Goal: Information Seeking & Learning: Learn about a topic

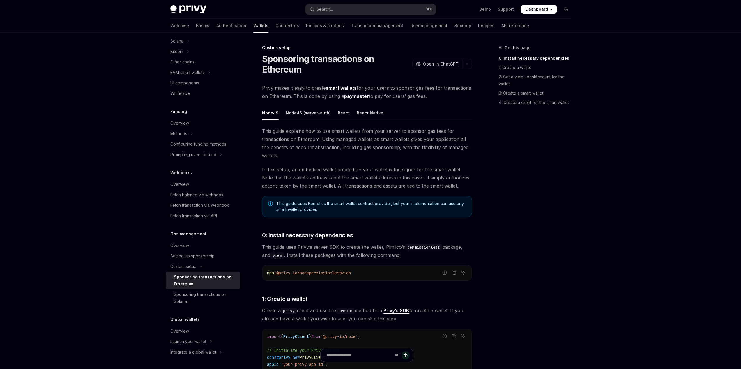
click at [537, 213] on div "On this page 0: Install necessary dependencies 1: Create a wallet 2: Get a viem…" at bounding box center [531, 206] width 88 height 324
click at [499, 231] on div "On this page 0: Install necessary dependencies 1: Create a wallet 2: Get a viem…" at bounding box center [531, 206] width 88 height 324
click at [282, 60] on h1 "Sponsoring transactions on Ethereum" at bounding box center [336, 64] width 148 height 21
click at [278, 64] on div at bounding box center [278, 64] width 0 height 0
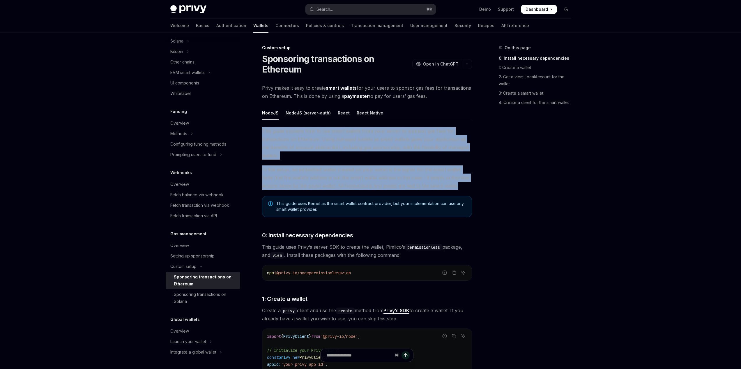
drag, startPoint x: 464, startPoint y: 187, endPoint x: 260, endPoint y: 128, distance: 212.0
click at [270, 131] on span "This guide explains how to use smart wallets from your server to sponsor gas fe…" at bounding box center [367, 143] width 210 height 33
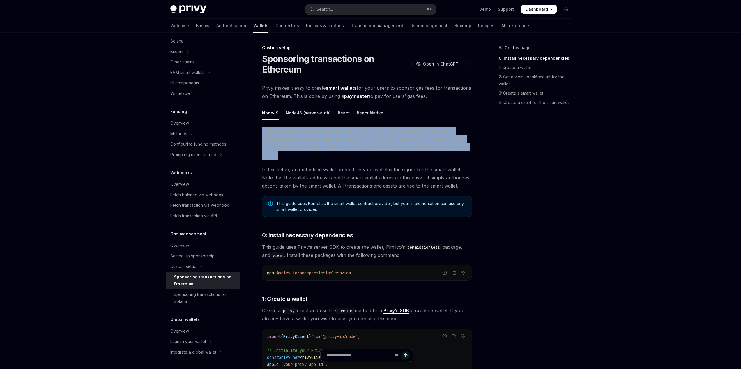
drag, startPoint x: 263, startPoint y: 130, endPoint x: 278, endPoint y: 156, distance: 30.6
click at [278, 156] on span "This guide explains how to use smart wallets from your server to sponsor gas fe…" at bounding box center [367, 143] width 210 height 33
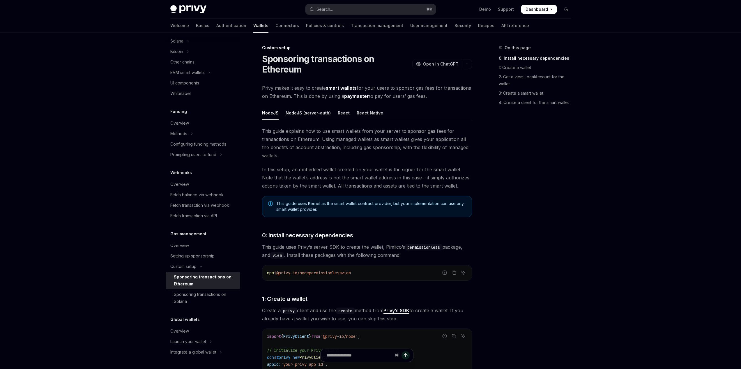
click at [283, 157] on span "This guide explains how to use smart wallets from your server to sponsor gas fe…" at bounding box center [367, 143] width 210 height 33
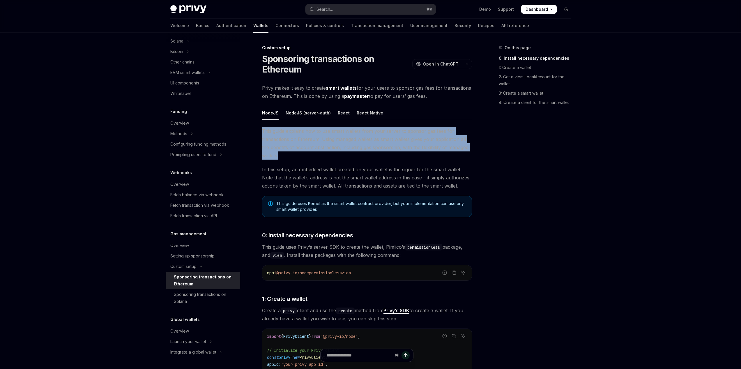
drag, startPoint x: 282, startPoint y: 157, endPoint x: 261, endPoint y: 130, distance: 33.6
click at [289, 153] on span "This guide explains how to use smart wallets from your server to sponsor gas fe…" at bounding box center [367, 143] width 210 height 33
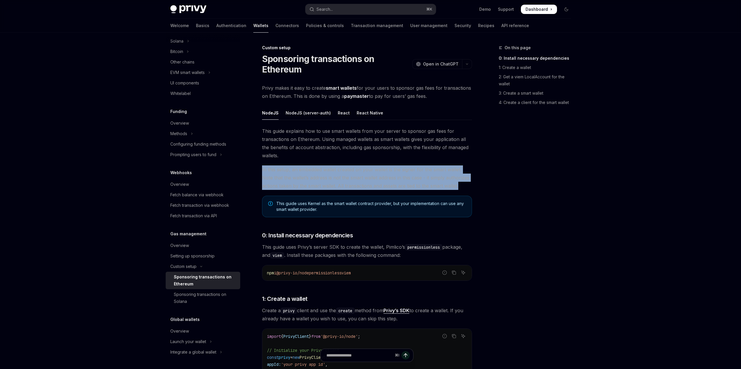
drag, startPoint x: 262, startPoint y: 170, endPoint x: 460, endPoint y: 185, distance: 198.5
click at [459, 185] on span "In this setup, an embedded wallet created on your wallet is the signer for the …" at bounding box center [367, 177] width 210 height 24
click at [461, 187] on span "In this setup, an embedded wallet created on your wallet is the signer for the …" at bounding box center [367, 177] width 210 height 24
drag, startPoint x: 459, startPoint y: 186, endPoint x: 264, endPoint y: 164, distance: 196.8
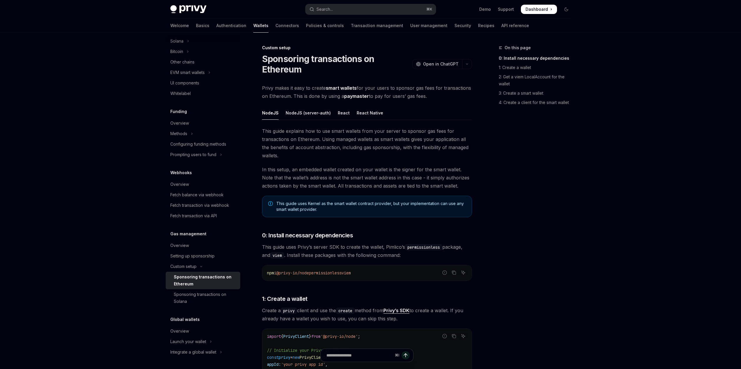
drag, startPoint x: 291, startPoint y: 155, endPoint x: 282, endPoint y: 155, distance: 9.0
click at [289, 155] on span "This guide explains how to use smart wallets from your server to sponsor gas fe…" at bounding box center [367, 143] width 210 height 33
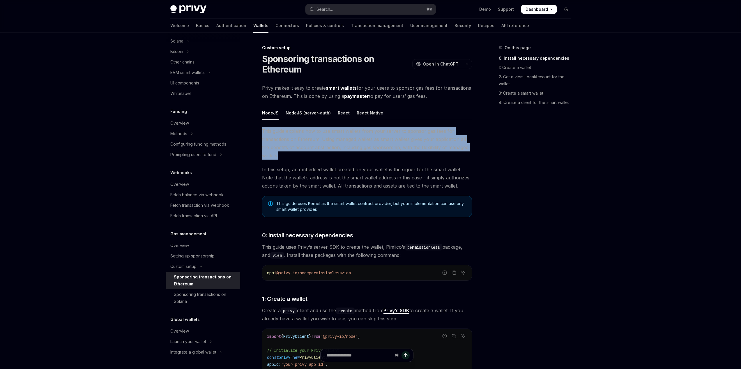
drag, startPoint x: 282, startPoint y: 155, endPoint x: 261, endPoint y: 132, distance: 31.3
click at [262, 132] on span "This guide explains how to use smart wallets from your server to sponsor gas fe…" at bounding box center [367, 143] width 210 height 33
click at [287, 152] on span "This guide explains how to use smart wallets from your server to sponsor gas fe…" at bounding box center [367, 143] width 210 height 33
drag, startPoint x: 280, startPoint y: 158, endPoint x: 262, endPoint y: 131, distance: 32.1
click at [262, 131] on span "This guide explains how to use smart wallets from your server to sponsor gas fe…" at bounding box center [367, 143] width 210 height 33
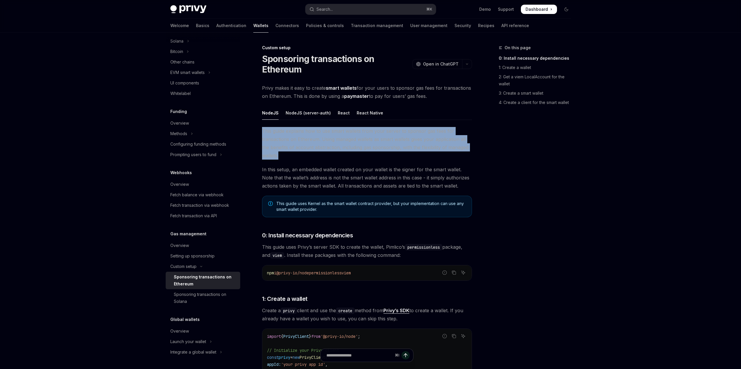
click at [280, 157] on span "This guide explains how to use smart wallets from your server to sponsor gas fe…" at bounding box center [367, 143] width 210 height 33
drag, startPoint x: 281, startPoint y: 158, endPoint x: 261, endPoint y: 133, distance: 31.7
click at [306, 156] on span "This guide explains how to use smart wallets from your server to sponsor gas fe…" at bounding box center [367, 143] width 210 height 33
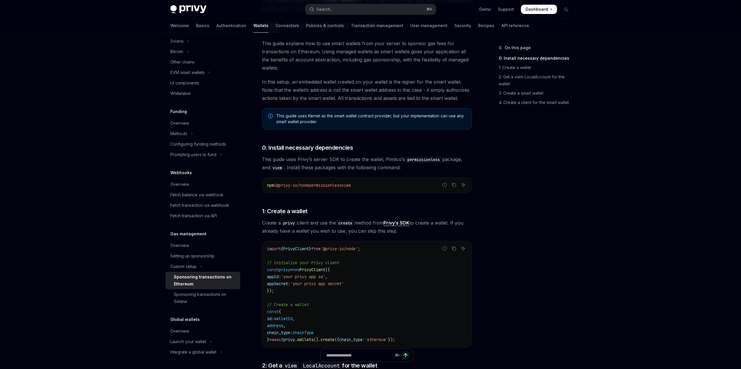
scroll to position [5, 0]
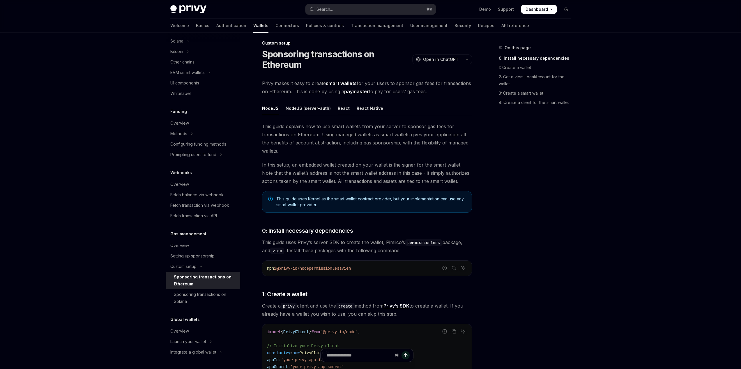
click at [342, 108] on div "React" at bounding box center [344, 108] width 12 height 14
type textarea "*"
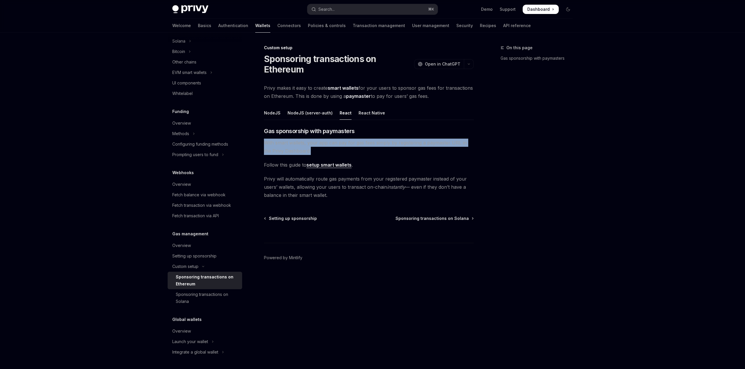
drag, startPoint x: 264, startPoint y: 141, endPoint x: 310, endPoint y: 150, distance: 47.0
click at [310, 150] on span "With smart wallets, your app can pay for gas fees simply by registering a payma…" at bounding box center [369, 147] width 210 height 16
click at [306, 154] on div at bounding box center [306, 154] width 0 height 0
click at [315, 152] on span "With smart wallets, your app can pay for gas fees simply by registering a payma…" at bounding box center [369, 147] width 210 height 16
drag, startPoint x: 263, startPoint y: 178, endPoint x: 337, endPoint y: 196, distance: 76.2
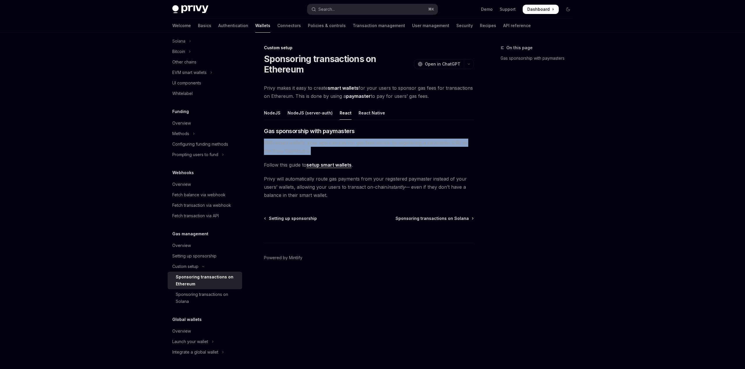
click at [337, 196] on div "Custom setup Sponsoring transactions on Ethereum OpenAI Open in ChatGPT OpenAI …" at bounding box center [314, 206] width 321 height 324
click at [333, 198] on div at bounding box center [333, 198] width 0 height 0
click at [341, 196] on span "Privy will automatically route gas payments from your registered paymaster inst…" at bounding box center [369, 187] width 210 height 24
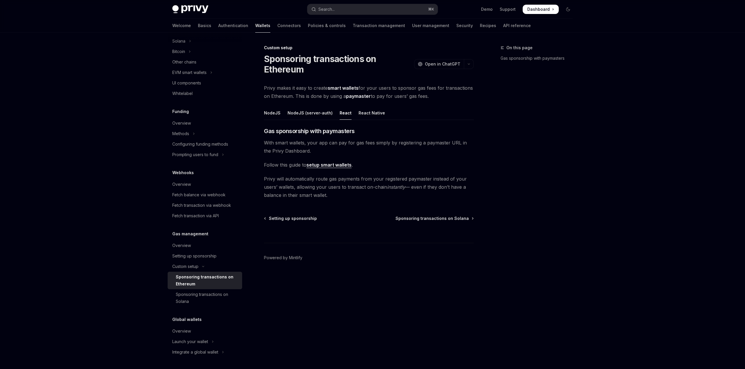
drag, startPoint x: 340, startPoint y: 196, endPoint x: 260, endPoint y: 177, distance: 82.6
click at [260, 177] on div "Custom setup Sponsoring transactions on Ethereum OpenAI Open in ChatGPT OpenAI …" at bounding box center [314, 206] width 321 height 324
click at [256, 168] on div at bounding box center [256, 168] width 0 height 0
click at [277, 178] on span "Privy will automatically route gas payments from your registered paymaster inst…" at bounding box center [369, 187] width 210 height 24
drag, startPoint x: 264, startPoint y: 178, endPoint x: 333, endPoint y: 197, distance: 71.5
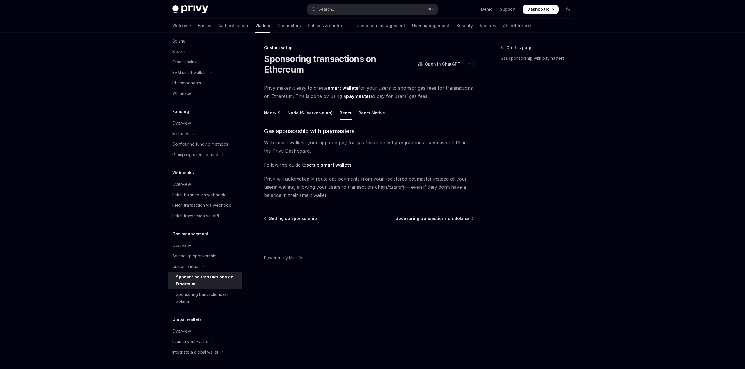
click at [333, 197] on span "Privy will automatically route gas payments from your registered paymaster inst…" at bounding box center [369, 187] width 210 height 24
click at [329, 198] on div at bounding box center [329, 198] width 0 height 0
click at [330, 197] on span "Privy will automatically route gas payments from your registered paymaster inst…" at bounding box center [369, 187] width 210 height 24
drag, startPoint x: 327, startPoint y: 196, endPoint x: 263, endPoint y: 179, distance: 66.0
click at [263, 179] on div "Custom setup Sponsoring transactions on Ethereum OpenAI Open in ChatGPT OpenAI …" at bounding box center [314, 206] width 321 height 324
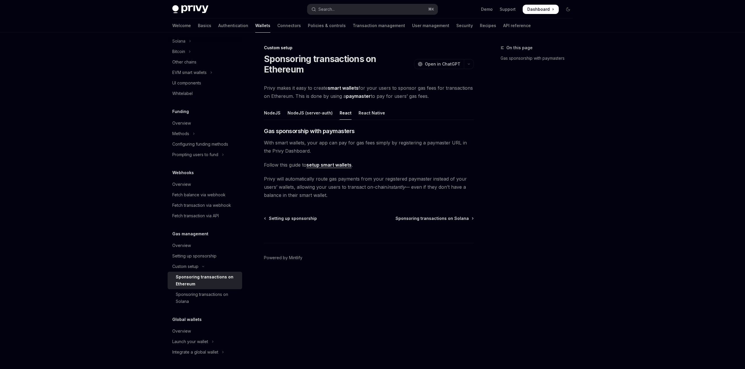
click at [259, 168] on div at bounding box center [259, 168] width 0 height 0
click at [325, 197] on span "Privy will automatically route gas payments from your registered paymaster inst…" at bounding box center [369, 187] width 210 height 24
drag, startPoint x: 329, startPoint y: 197, endPoint x: 264, endPoint y: 178, distance: 67.2
click at [264, 178] on span "Privy will automatically route gas payments from your registered paymaster inst…" at bounding box center [369, 187] width 210 height 24
click at [260, 168] on div at bounding box center [260, 168] width 0 height 0
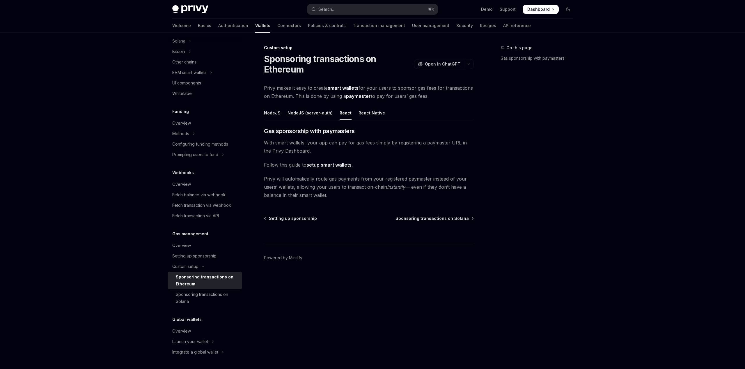
click at [332, 197] on span "Privy will automatically route gas payments from your registered paymaster inst…" at bounding box center [369, 187] width 210 height 24
drag, startPoint x: 313, startPoint y: 189, endPoint x: 264, endPoint y: 178, distance: 49.7
click at [264, 178] on span "Privy will automatically route gas payments from your registered paymaster inst…" at bounding box center [369, 187] width 210 height 24
drag, startPoint x: 264, startPoint y: 178, endPoint x: 348, endPoint y: 197, distance: 86.8
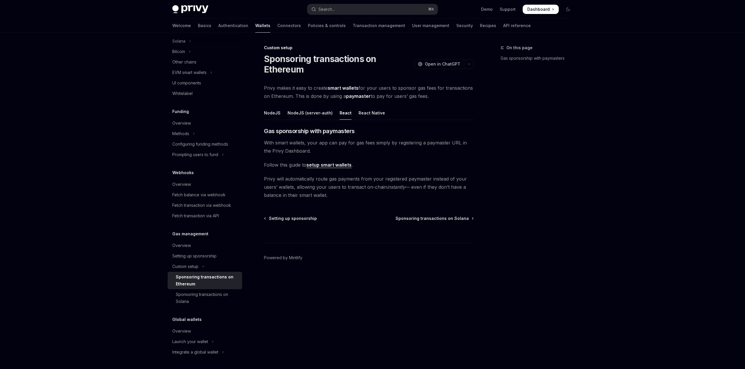
click at [348, 197] on div "Custom setup Sponsoring transactions on Ethereum OpenAI Open in ChatGPT OpenAI …" at bounding box center [314, 206] width 321 height 324
click at [345, 198] on div at bounding box center [345, 198] width 0 height 0
click at [332, 200] on div "Custom setup Sponsoring transactions on Ethereum OpenAI Open in ChatGPT OpenAI …" at bounding box center [314, 206] width 321 height 324
drag, startPoint x: 331, startPoint y: 198, endPoint x: 265, endPoint y: 182, distance: 68.2
click at [265, 182] on span "Privy will automatically route gas payments from your registered paymaster inst…" at bounding box center [369, 187] width 210 height 24
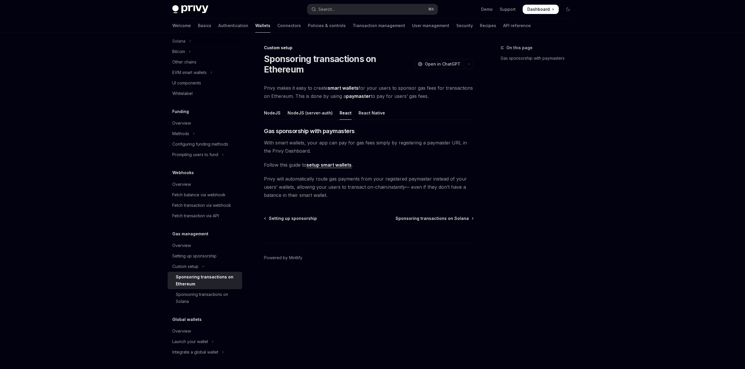
click at [261, 168] on div at bounding box center [261, 168] width 0 height 0
click at [339, 199] on div "Custom setup Sponsoring transactions on Ethereum OpenAI Open in ChatGPT OpenAI …" at bounding box center [314, 206] width 321 height 324
drag, startPoint x: 325, startPoint y: 194, endPoint x: 261, endPoint y: 178, distance: 65.4
click at [261, 178] on div "Custom setup Sponsoring transactions on Ethereum OpenAI Open in ChatGPT OpenAI …" at bounding box center [314, 206] width 321 height 324
click at [333, 198] on span "Privy will automatically route gas payments from your registered paymaster inst…" at bounding box center [369, 187] width 210 height 24
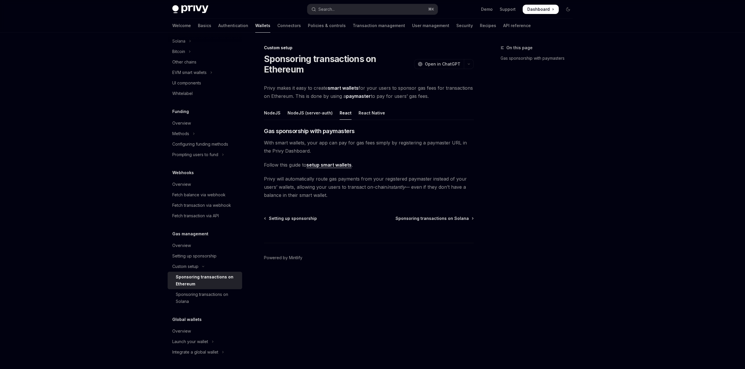
drag, startPoint x: 331, startPoint y: 198, endPoint x: 264, endPoint y: 180, distance: 69.5
click at [264, 180] on span "Privy will automatically route gas payments from your registered paymaster inst…" at bounding box center [369, 187] width 210 height 24
click at [260, 168] on div at bounding box center [260, 168] width 0 height 0
click at [264, 177] on span "Privy will automatically route gas payments from your registered paymaster inst…" at bounding box center [369, 187] width 210 height 24
drag, startPoint x: 302, startPoint y: 185, endPoint x: 343, endPoint y: 197, distance: 42.3
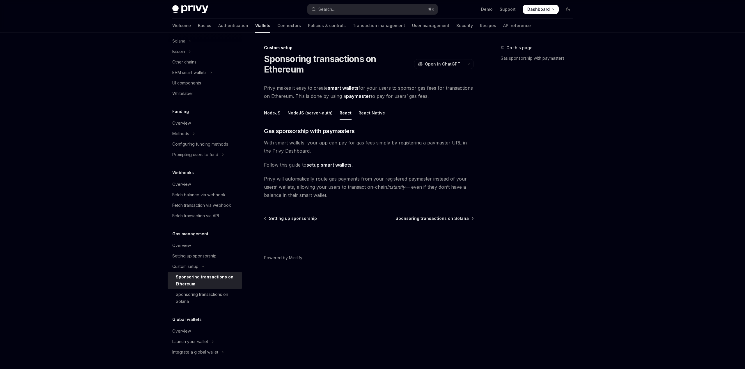
click at [343, 197] on span "Privy will automatically route gas payments from your registered paymaster inst…" at bounding box center [369, 187] width 210 height 24
click at [328, 197] on span "Privy will automatically route gas payments from your registered paymaster inst…" at bounding box center [369, 187] width 210 height 24
drag, startPoint x: 329, startPoint y: 198, endPoint x: 263, endPoint y: 178, distance: 68.1
click at [263, 178] on div "Custom setup Sponsoring transactions on Ethereum OpenAI Open in ChatGPT OpenAI …" at bounding box center [314, 206] width 321 height 324
click at [285, 191] on span "Privy will automatically route gas payments from your registered paymaster inst…" at bounding box center [369, 187] width 210 height 24
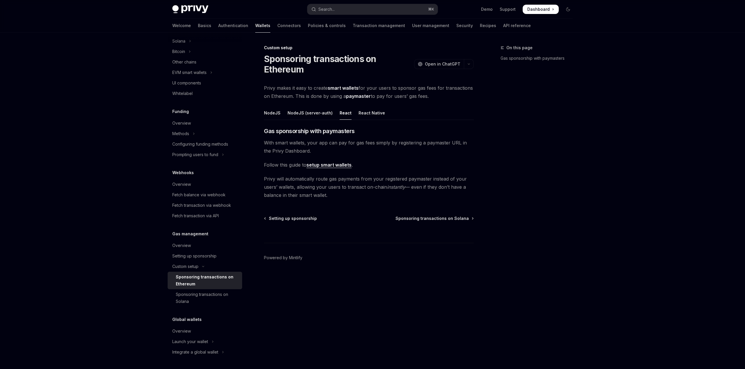
drag, startPoint x: 328, startPoint y: 196, endPoint x: 263, endPoint y: 178, distance: 67.6
click at [263, 178] on div "Custom setup Sponsoring transactions on Ethereum OpenAI Open in ChatGPT OpenAI …" at bounding box center [314, 206] width 321 height 324
click at [259, 168] on div at bounding box center [259, 168] width 0 height 0
click at [265, 178] on span "Privy will automatically route gas payments from your registered paymaster inst…" at bounding box center [369, 187] width 210 height 24
drag, startPoint x: 264, startPoint y: 178, endPoint x: 329, endPoint y: 195, distance: 67.3
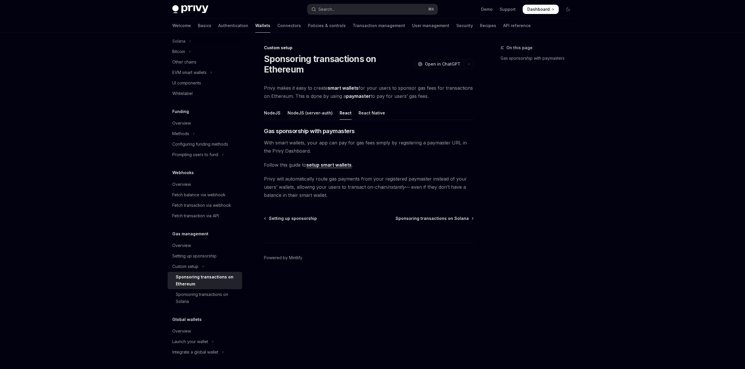
click at [329, 195] on span "Privy will automatically route gas payments from your registered paymaster inst…" at bounding box center [369, 187] width 210 height 24
click at [325, 198] on div at bounding box center [325, 198] width 0 height 0
click at [329, 194] on span "Privy will automatically route gas payments from your registered paymaster inst…" at bounding box center [369, 187] width 210 height 24
drag, startPoint x: 330, startPoint y: 196, endPoint x: 260, endPoint y: 177, distance: 72.5
click at [260, 177] on div "Custom setup Sponsoring transactions on Ethereum OpenAI Open in ChatGPT OpenAI …" at bounding box center [314, 206] width 321 height 324
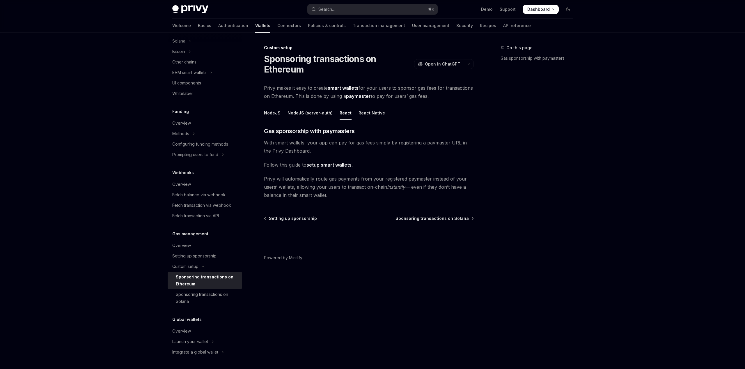
click at [256, 168] on div at bounding box center [256, 168] width 0 height 0
click at [265, 179] on span "Privy will automatically route gas payments from your registered paymaster inst…" at bounding box center [369, 187] width 210 height 24
drag, startPoint x: 265, startPoint y: 178, endPoint x: 334, endPoint y: 197, distance: 72.1
click at [334, 197] on span "Privy will automatically route gas payments from your registered paymaster inst…" at bounding box center [369, 187] width 210 height 24
click at [331, 198] on div at bounding box center [331, 198] width 0 height 0
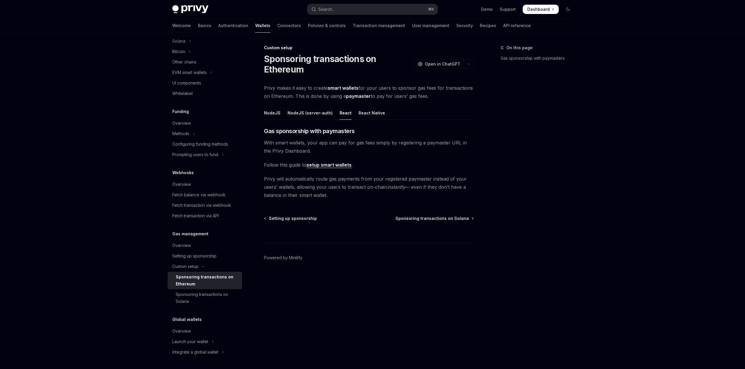
click at [331, 198] on span "Privy will automatically route gas payments from your registered paymaster inst…" at bounding box center [369, 187] width 210 height 24
drag, startPoint x: 330, startPoint y: 197, endPoint x: 265, endPoint y: 179, distance: 68.1
click at [265, 179] on span "Privy will automatically route gas payments from your registered paymaster inst…" at bounding box center [369, 187] width 210 height 24
click at [261, 168] on div at bounding box center [261, 168] width 0 height 0
click at [336, 196] on span "Privy will automatically route gas payments from your registered paymaster inst…" at bounding box center [369, 187] width 210 height 24
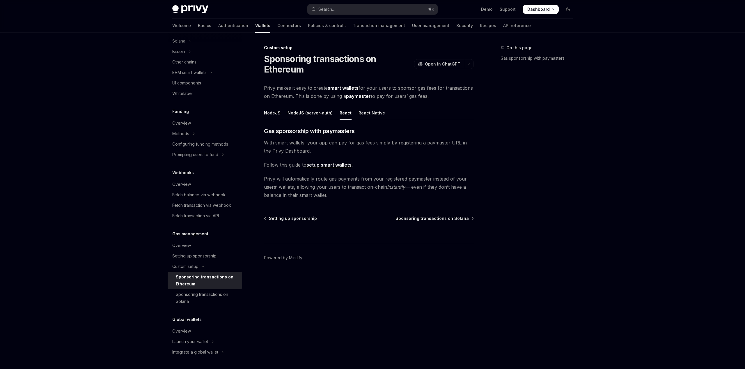
drag, startPoint x: 331, startPoint y: 196, endPoint x: 264, endPoint y: 180, distance: 69.7
click at [264, 180] on span "Privy will automatically route gas payments from your registered paymaster inst…" at bounding box center [369, 187] width 210 height 24
click at [268, 179] on span "Privy will automatically route gas payments from your registered paymaster inst…" at bounding box center [369, 187] width 210 height 24
drag, startPoint x: 265, startPoint y: 178, endPoint x: 326, endPoint y: 195, distance: 64.0
click at [326, 195] on span "Privy will automatically route gas payments from your registered paymaster inst…" at bounding box center [369, 187] width 210 height 24
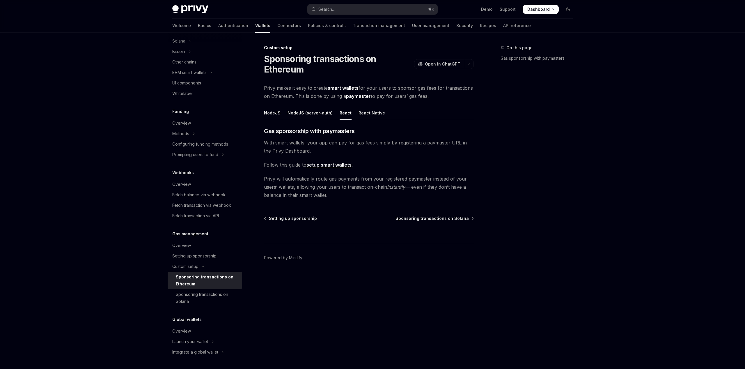
click at [332, 196] on span "Privy will automatically route gas payments from your registered paymaster inst…" at bounding box center [369, 187] width 210 height 24
drag, startPoint x: 333, startPoint y: 196, endPoint x: 263, endPoint y: 182, distance: 71.3
click at [263, 182] on div "Custom setup Sponsoring transactions on Ethereum OpenAI Open in ChatGPT OpenAI …" at bounding box center [314, 206] width 321 height 324
click at [270, 179] on span "Privy will automatically route gas payments from your registered paymaster inst…" at bounding box center [369, 187] width 210 height 24
drag, startPoint x: 265, startPoint y: 179, endPoint x: 327, endPoint y: 195, distance: 64.3
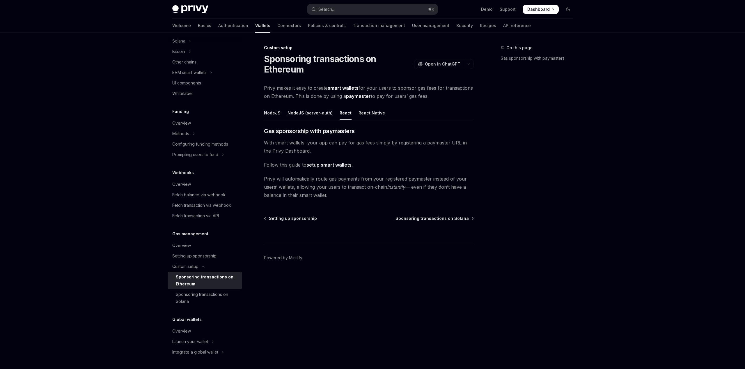
click at [327, 195] on span "Privy will automatically route gas payments from your registered paymaster inst…" at bounding box center [369, 187] width 210 height 24
click at [329, 196] on span "Privy will automatically route gas payments from your registered paymaster inst…" at bounding box center [369, 187] width 210 height 24
drag, startPoint x: 327, startPoint y: 197, endPoint x: 260, endPoint y: 175, distance: 70.6
click at [260, 175] on div "Custom setup Sponsoring transactions on Ethereum OpenAI Open in ChatGPT OpenAI …" at bounding box center [314, 206] width 321 height 324
click at [269, 178] on span "Privy will automatically route gas payments from your registered paymaster inst…" at bounding box center [369, 187] width 210 height 24
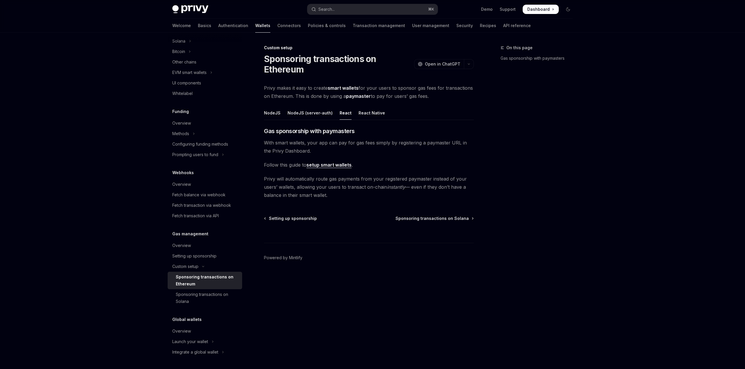
drag, startPoint x: 265, startPoint y: 177, endPoint x: 327, endPoint y: 196, distance: 65.3
click at [327, 196] on span "Privy will automatically route gas payments from your registered paymaster inst…" at bounding box center [369, 187] width 210 height 24
click at [331, 195] on span "Privy will automatically route gas payments from your registered paymaster inst…" at bounding box center [369, 187] width 210 height 24
drag, startPoint x: 331, startPoint y: 195, endPoint x: 260, endPoint y: 179, distance: 72.5
click at [260, 179] on div "Custom setup Sponsoring transactions on Ethereum OpenAI Open in ChatGPT OpenAI …" at bounding box center [314, 206] width 321 height 324
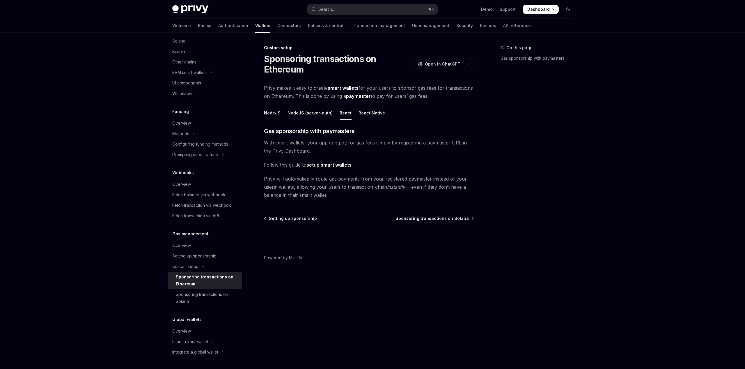
click at [271, 181] on span "Privy will automatically route gas payments from your registered paymaster inst…" at bounding box center [369, 187] width 210 height 24
drag, startPoint x: 265, startPoint y: 178, endPoint x: 336, endPoint y: 196, distance: 73.4
click at [336, 196] on span "Privy will automatically route gas payments from your registered paymaster inst…" at bounding box center [369, 187] width 210 height 24
click at [363, 196] on span "Privy will automatically route gas payments from your registered paymaster inst…" at bounding box center [369, 187] width 210 height 24
click at [262, 178] on div "Custom setup Sponsoring transactions on Ethereum OpenAI Open in ChatGPT OpenAI …" at bounding box center [314, 206] width 321 height 324
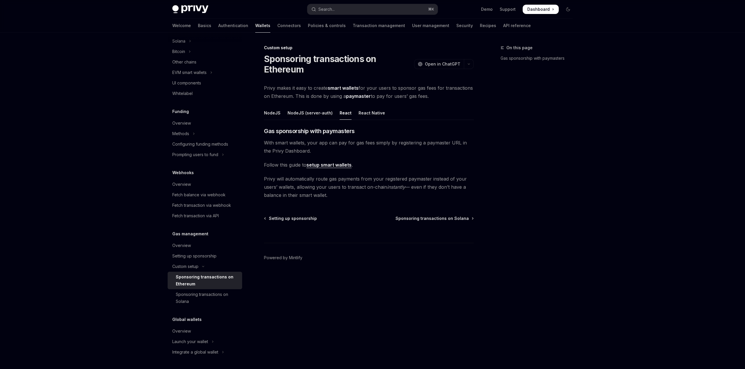
drag, startPoint x: 264, startPoint y: 177, endPoint x: 348, endPoint y: 193, distance: 86.2
click at [348, 193] on span "Privy will automatically route gas payments from your registered paymaster inst…" at bounding box center [369, 187] width 210 height 24
click at [335, 196] on span "Privy will automatically route gas payments from your registered paymaster inst…" at bounding box center [369, 187] width 210 height 24
drag, startPoint x: 330, startPoint y: 196, endPoint x: 257, endPoint y: 178, distance: 75.3
click at [257, 178] on div "Custom setup Sponsoring transactions on Ethereum OpenAI Open in ChatGPT OpenAI …" at bounding box center [314, 206] width 321 height 324
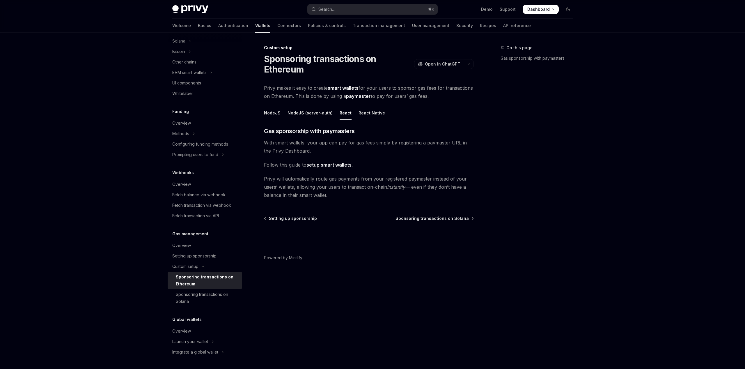
click at [329, 196] on span "Privy will automatically route gas payments from your registered paymaster inst…" at bounding box center [369, 187] width 210 height 24
drag, startPoint x: 327, startPoint y: 197, endPoint x: 264, endPoint y: 180, distance: 65.4
click at [264, 180] on span "Privy will automatically route gas payments from your registered paymaster inst…" at bounding box center [369, 187] width 210 height 24
click at [305, 186] on span "Privy will automatically route gas payments from your registered paymaster inst…" at bounding box center [369, 187] width 210 height 24
drag, startPoint x: 329, startPoint y: 195, endPoint x: 276, endPoint y: 183, distance: 54.7
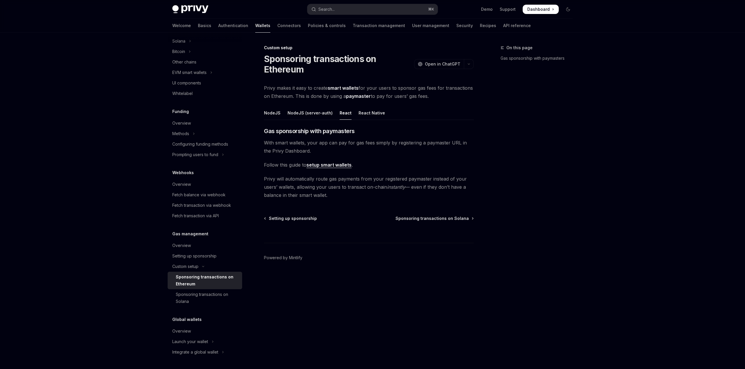
click at [264, 178] on span "Privy will automatically route gas payments from your registered paymaster inst…" at bounding box center [369, 187] width 210 height 24
click at [351, 195] on span "Privy will automatically route gas payments from your registered paymaster inst…" at bounding box center [369, 187] width 210 height 24
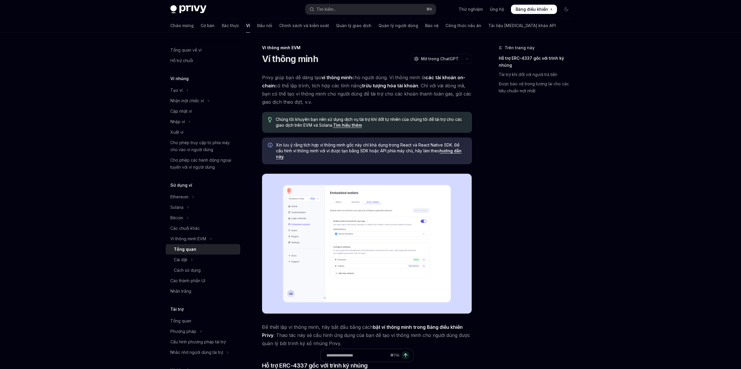
type textarea "*"
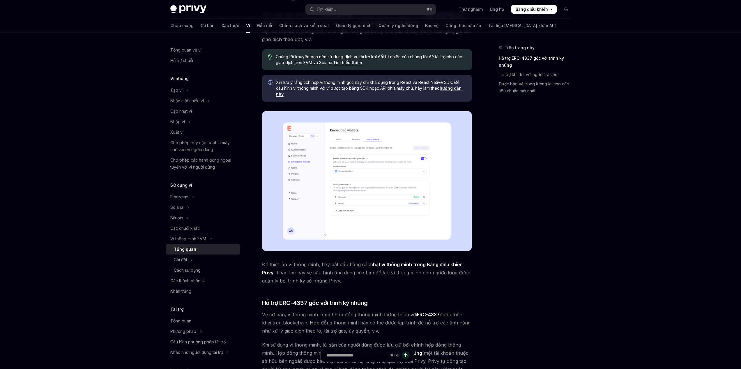
scroll to position [134, 0]
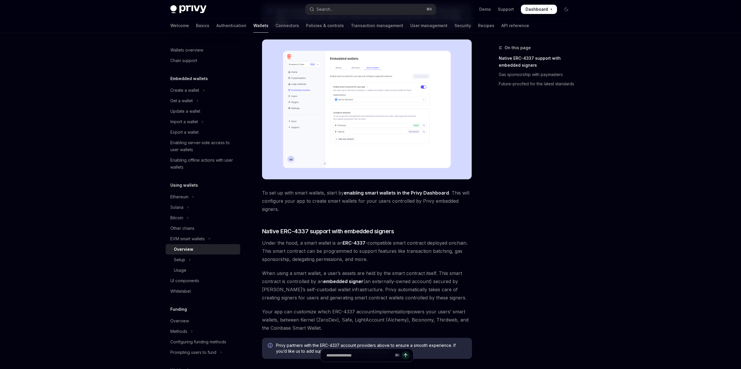
click at [404, 107] on img at bounding box center [367, 109] width 210 height 140
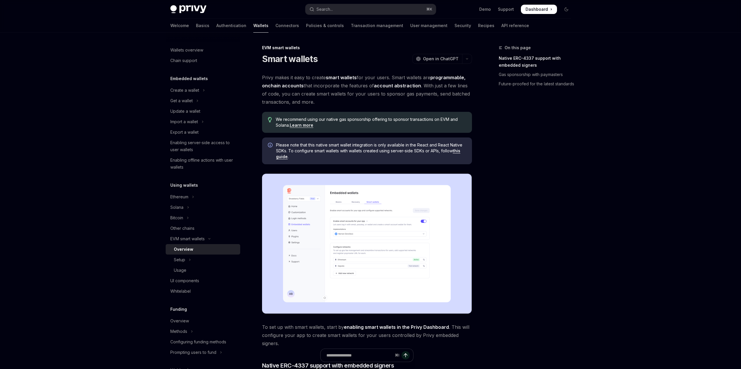
click at [371, 216] on img at bounding box center [367, 243] width 210 height 140
